Goal: Transaction & Acquisition: Register for event/course

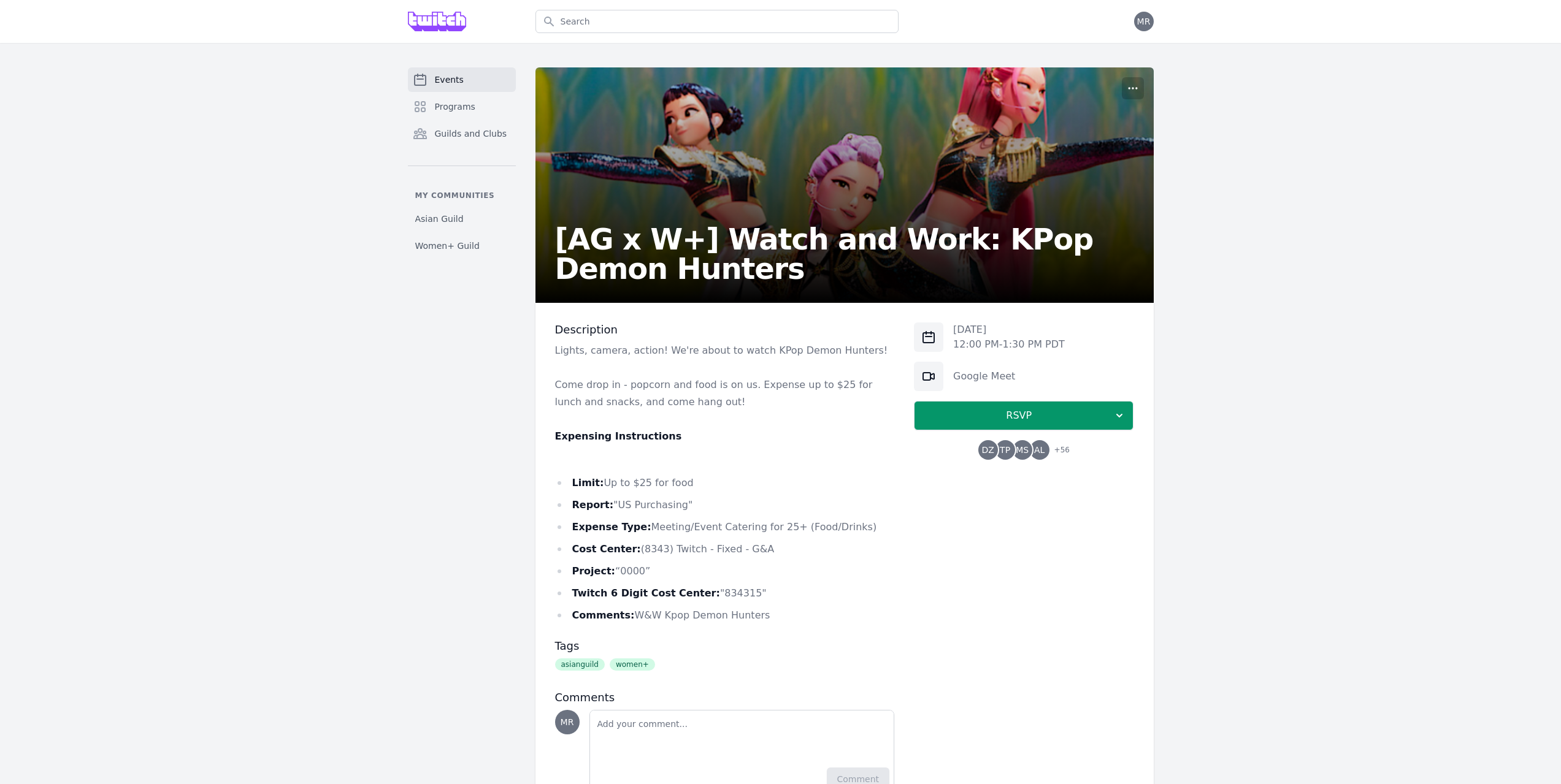
click at [433, 24] on img at bounding box center [437, 22] width 59 height 20
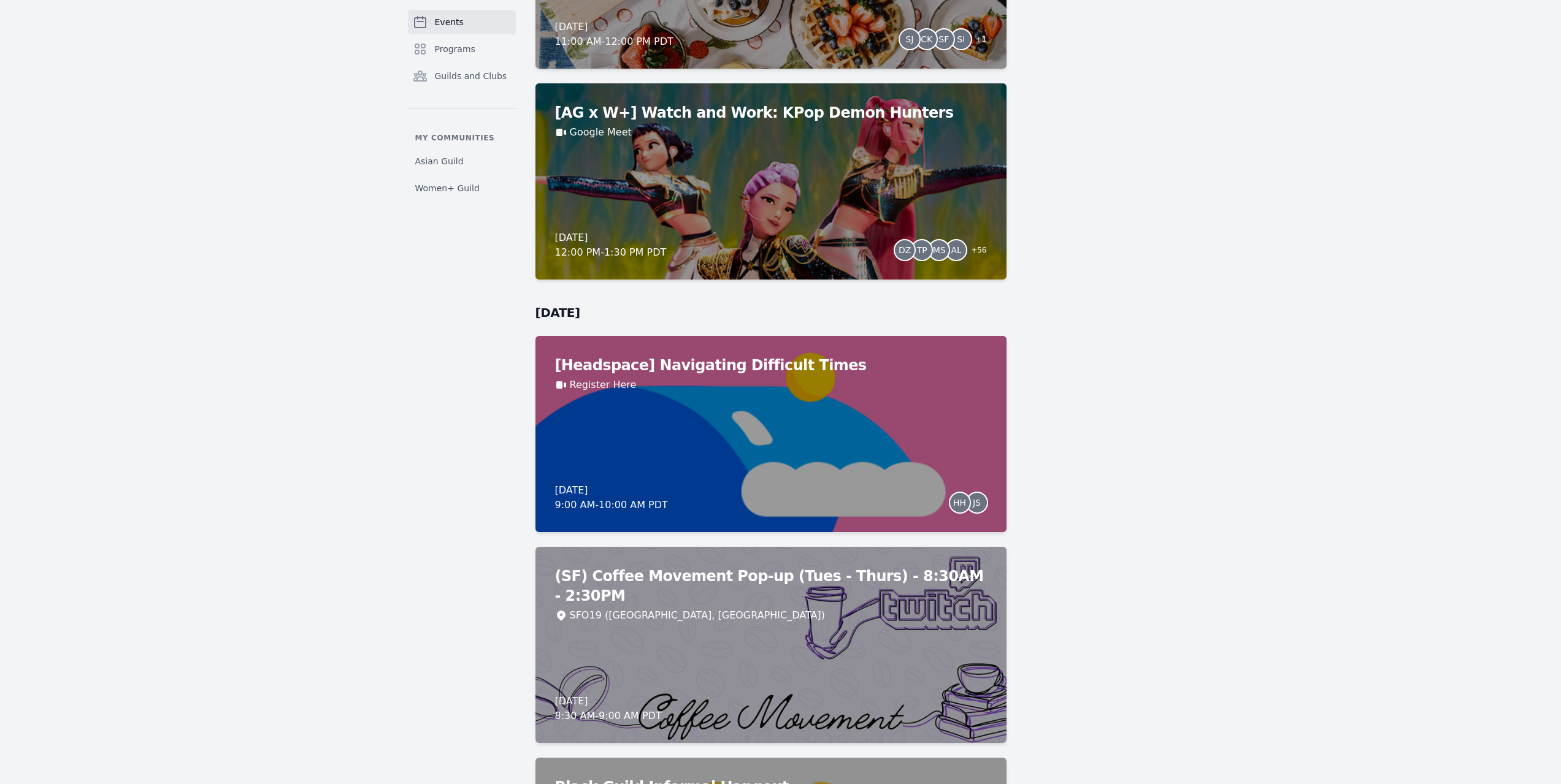
scroll to position [1900, 0]
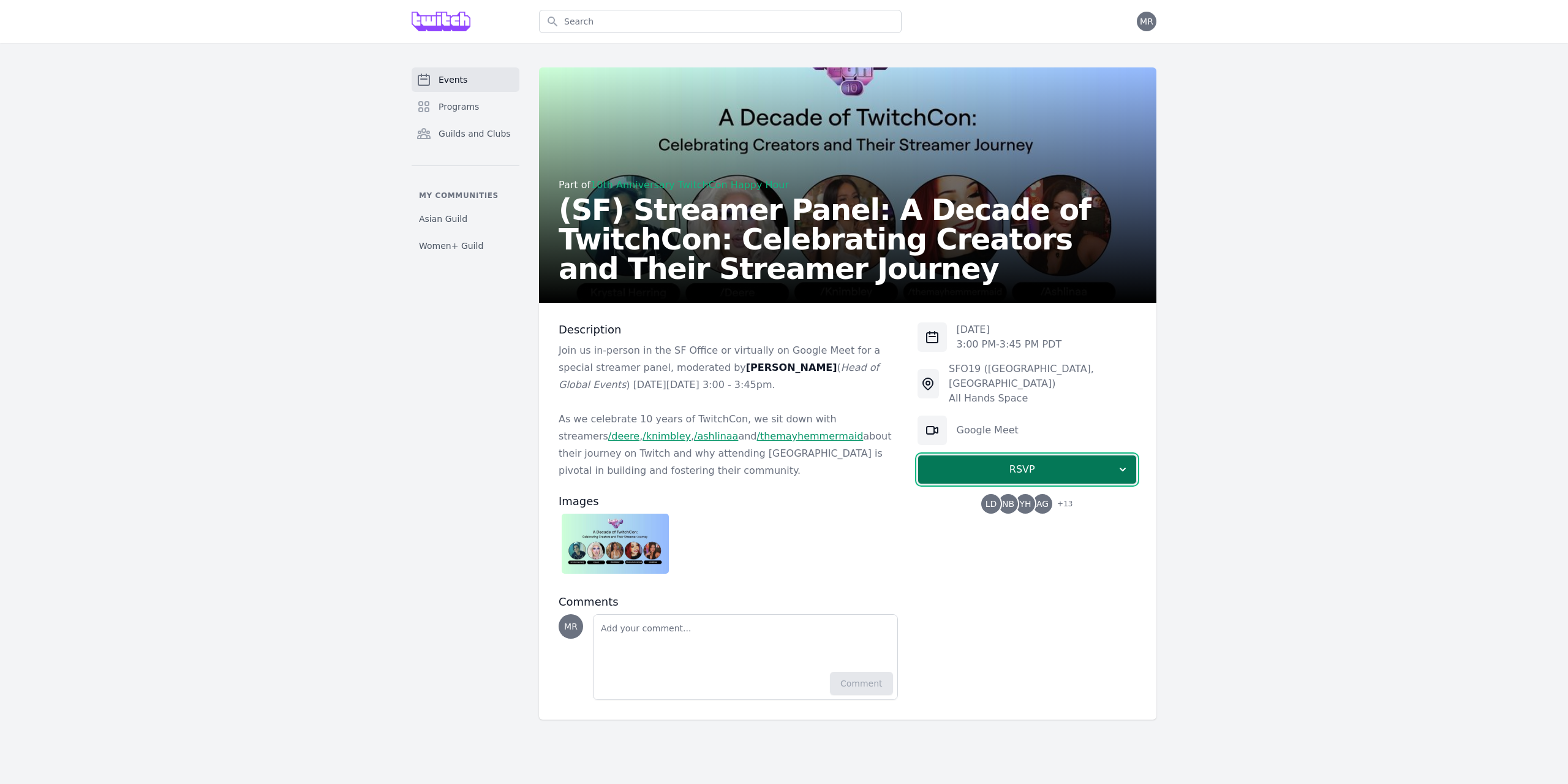
click at [1044, 463] on span "RSVP" at bounding box center [1022, 469] width 188 height 15
click at [1053, 491] on link "I'm going" at bounding box center [1027, 502] width 220 height 22
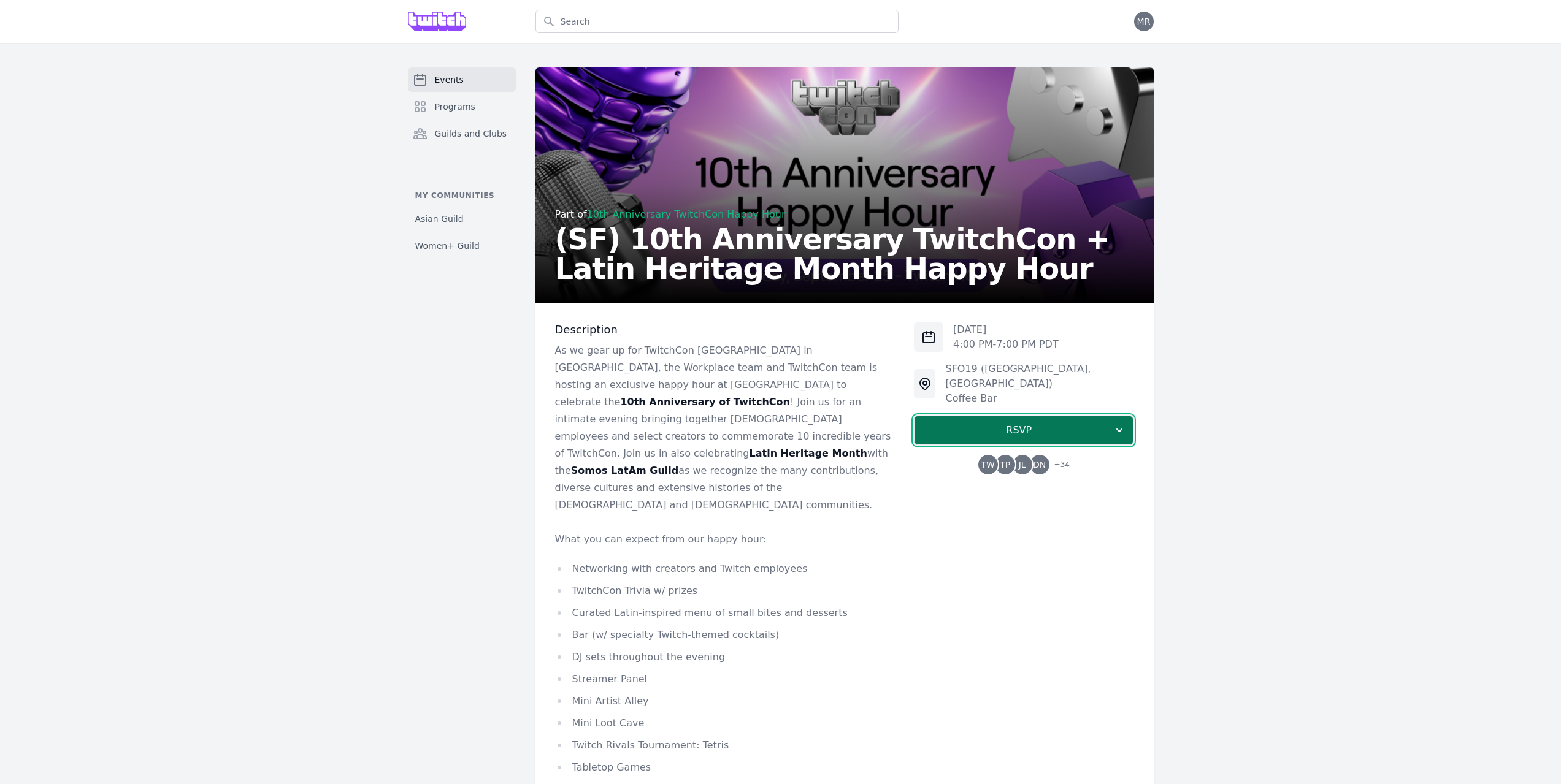
click at [1081, 423] on span "RSVP" at bounding box center [1018, 430] width 188 height 15
click at [1096, 457] on link "I'm going" at bounding box center [1023, 463] width 220 height 22
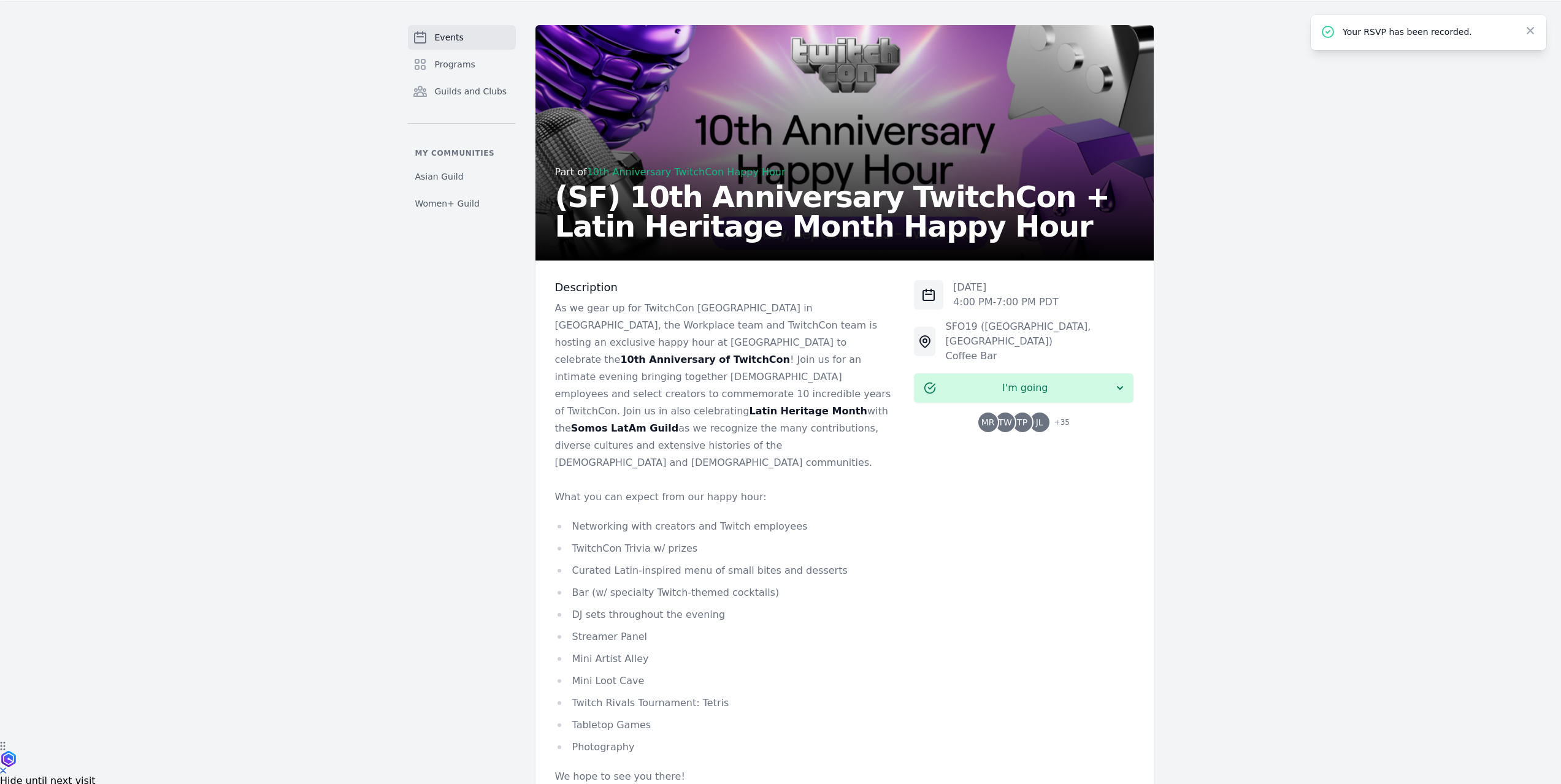
scroll to position [34, 0]
